Goal: Task Accomplishment & Management: Use online tool/utility

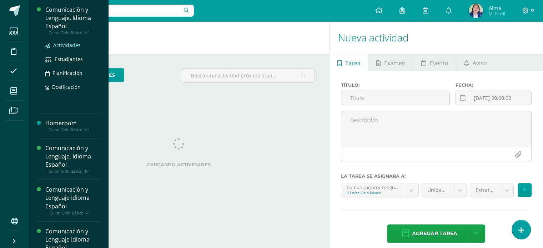
click at [56, 45] on span "Actividades" at bounding box center [66, 45] width 27 height 7
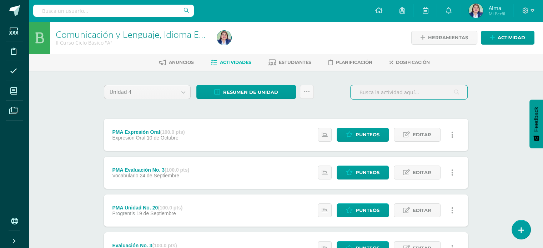
click at [399, 95] on input "text" at bounding box center [409, 92] width 117 height 14
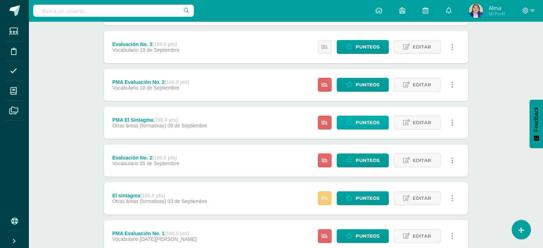
scroll to position [126, 0]
type input "vocabulario"
click at [367, 160] on span "Punteos" at bounding box center [368, 160] width 24 height 13
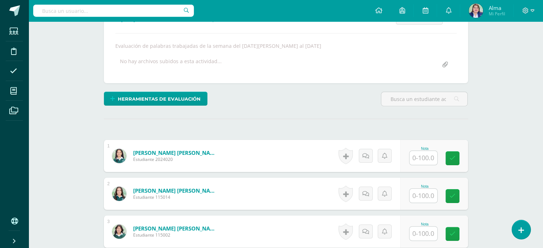
scroll to position [115, 0]
click at [416, 154] on input "text" at bounding box center [427, 158] width 29 height 14
type input "56"
type input "54"
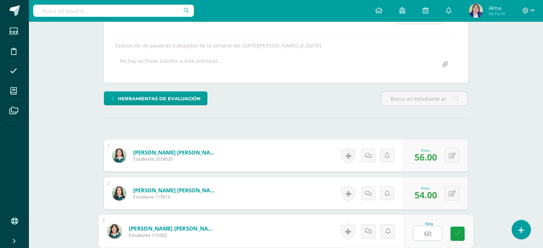
type input "60"
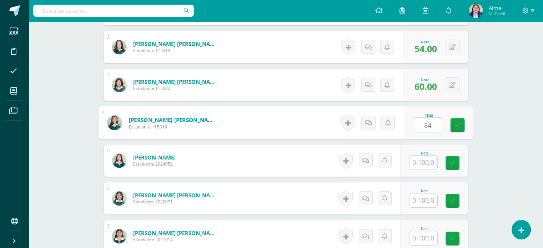
type input "84"
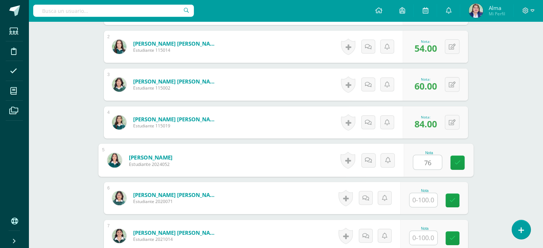
type input "76"
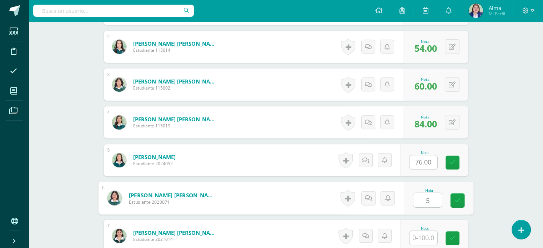
scroll to position [262, 0]
type input "58"
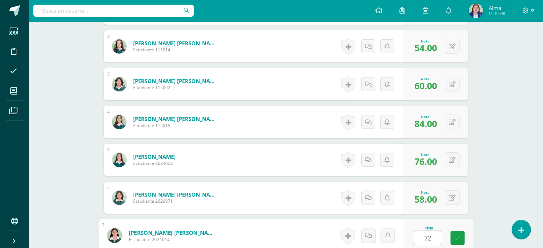
type input "72"
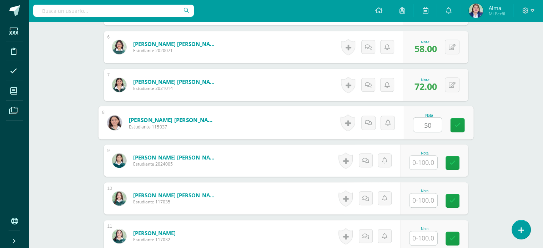
type input "50"
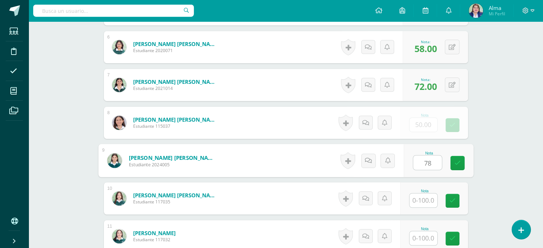
type input "78"
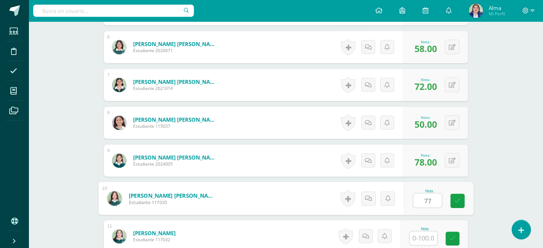
type input "77"
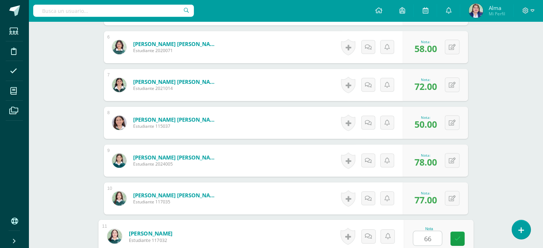
type input "66"
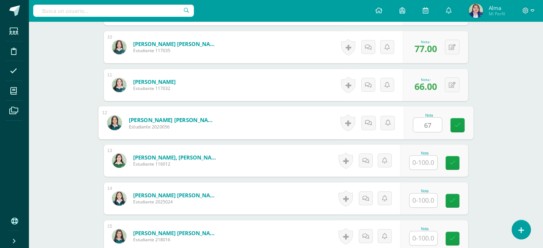
type input "67"
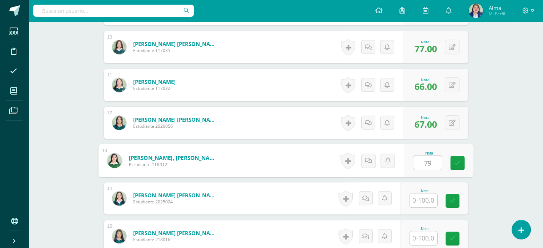
type input "79"
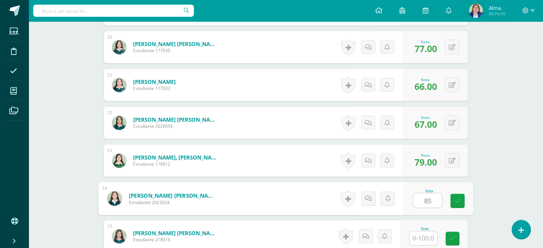
type input "85"
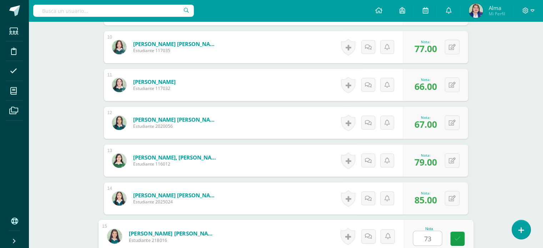
type input "73"
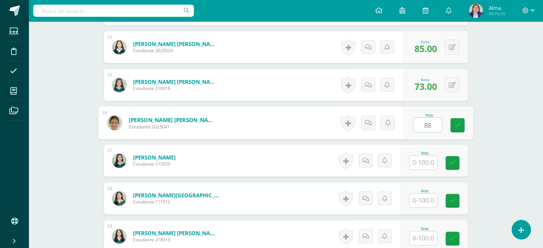
type input "88"
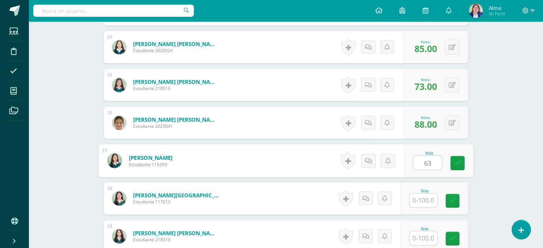
type input "63"
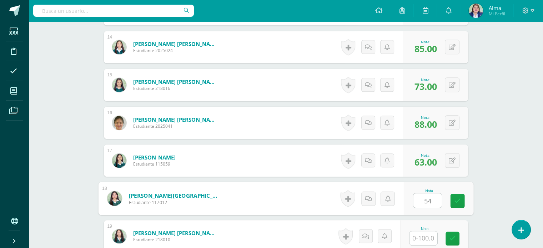
type input "54"
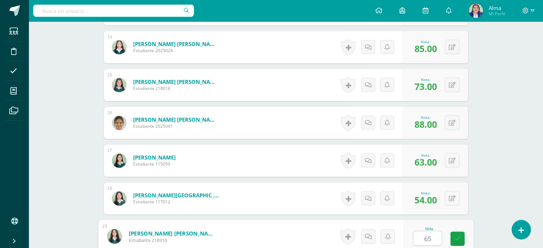
type input "65"
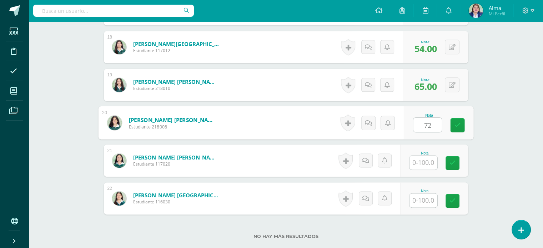
type input "72"
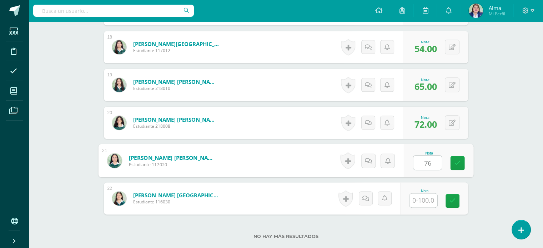
type input "76"
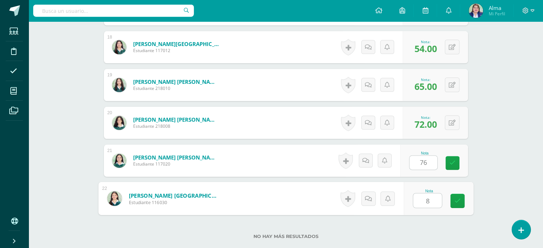
type input "80"
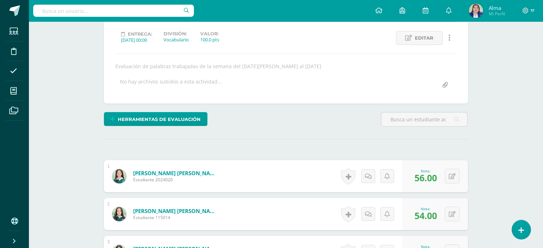
scroll to position [0, 0]
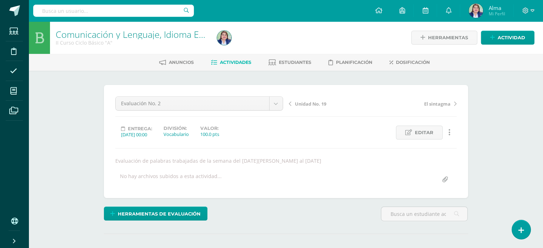
click at [231, 61] on span "Actividades" at bounding box center [235, 62] width 31 height 5
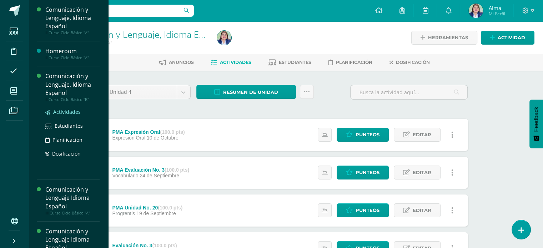
click at [54, 111] on span "Actividades" at bounding box center [66, 112] width 27 height 7
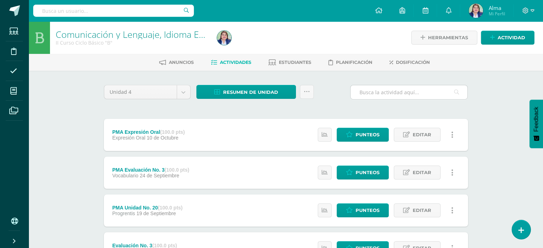
click at [387, 89] on input "text" at bounding box center [409, 92] width 117 height 14
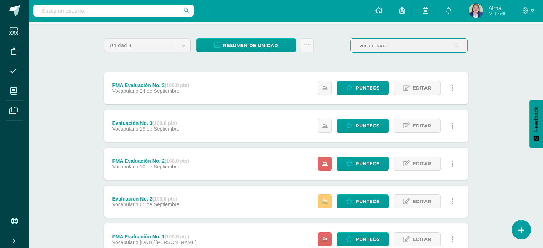
scroll to position [47, 0]
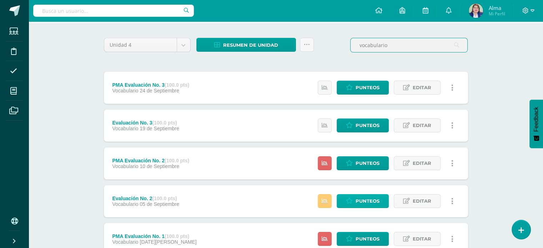
type input "vocabulario"
click at [360, 202] on span "Punteos" at bounding box center [368, 201] width 24 height 13
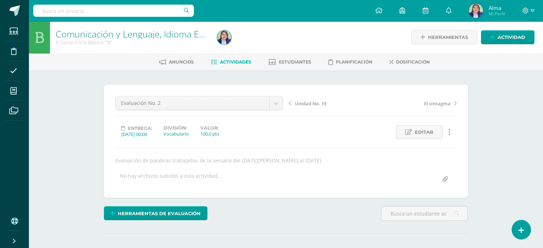
scroll to position [1, 0]
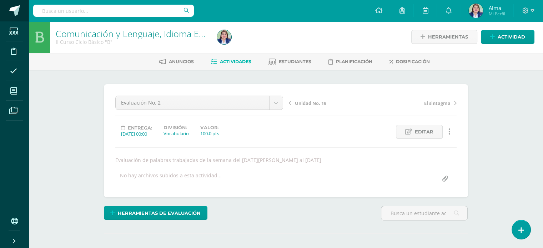
click at [14, 14] on span at bounding box center [14, 10] width 11 height 11
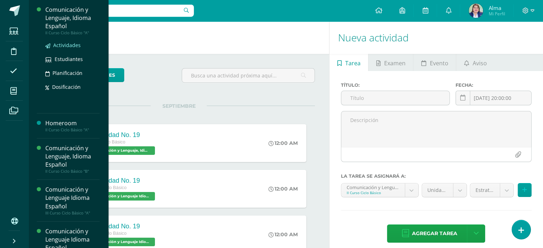
click at [68, 48] on span "Actividades" at bounding box center [66, 45] width 27 height 7
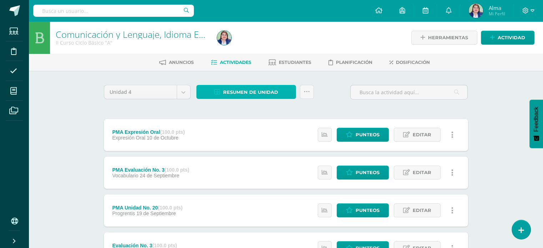
click at [250, 91] on span "Resumen de unidad" at bounding box center [250, 92] width 55 height 13
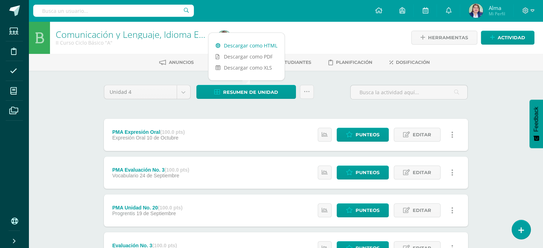
click at [244, 44] on link "Descargar como HTML" at bounding box center [247, 45] width 76 height 11
